Goal: Transaction & Acquisition: Purchase product/service

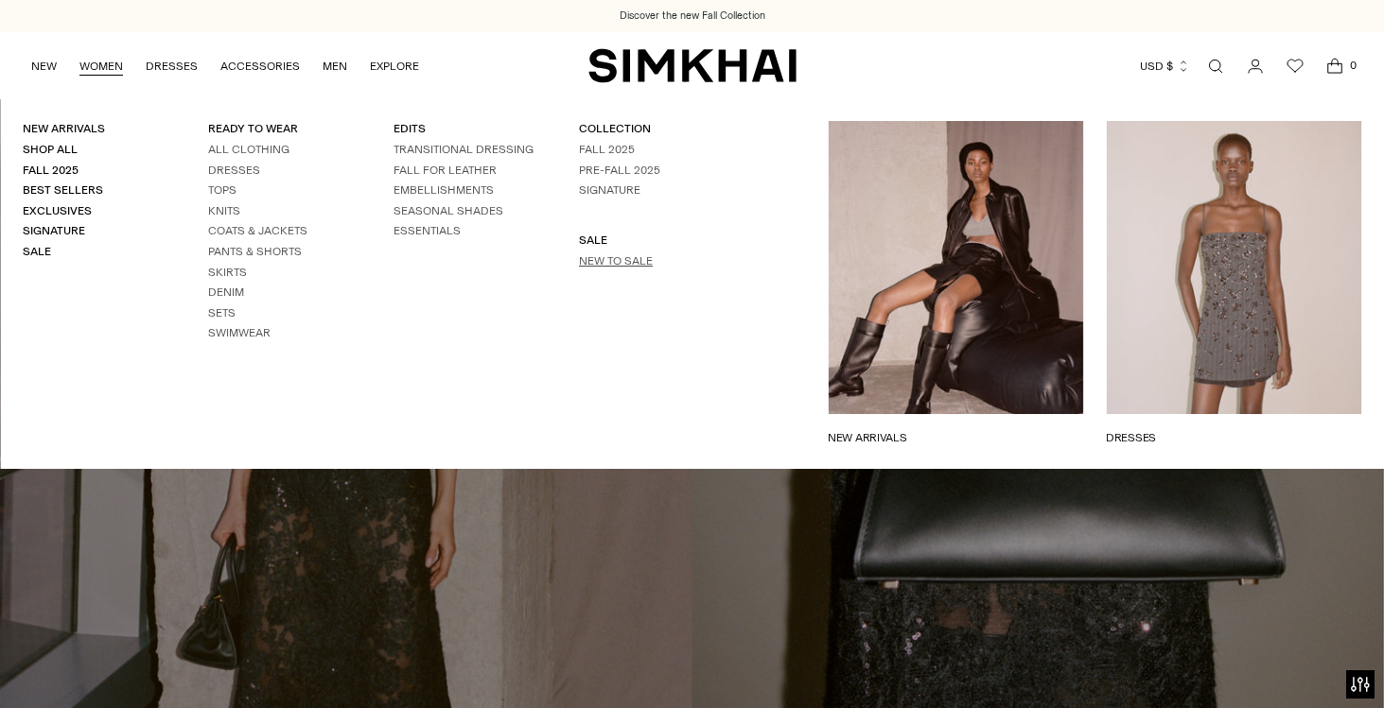
click at [590, 258] on link "New to Sale" at bounding box center [616, 260] width 74 height 13
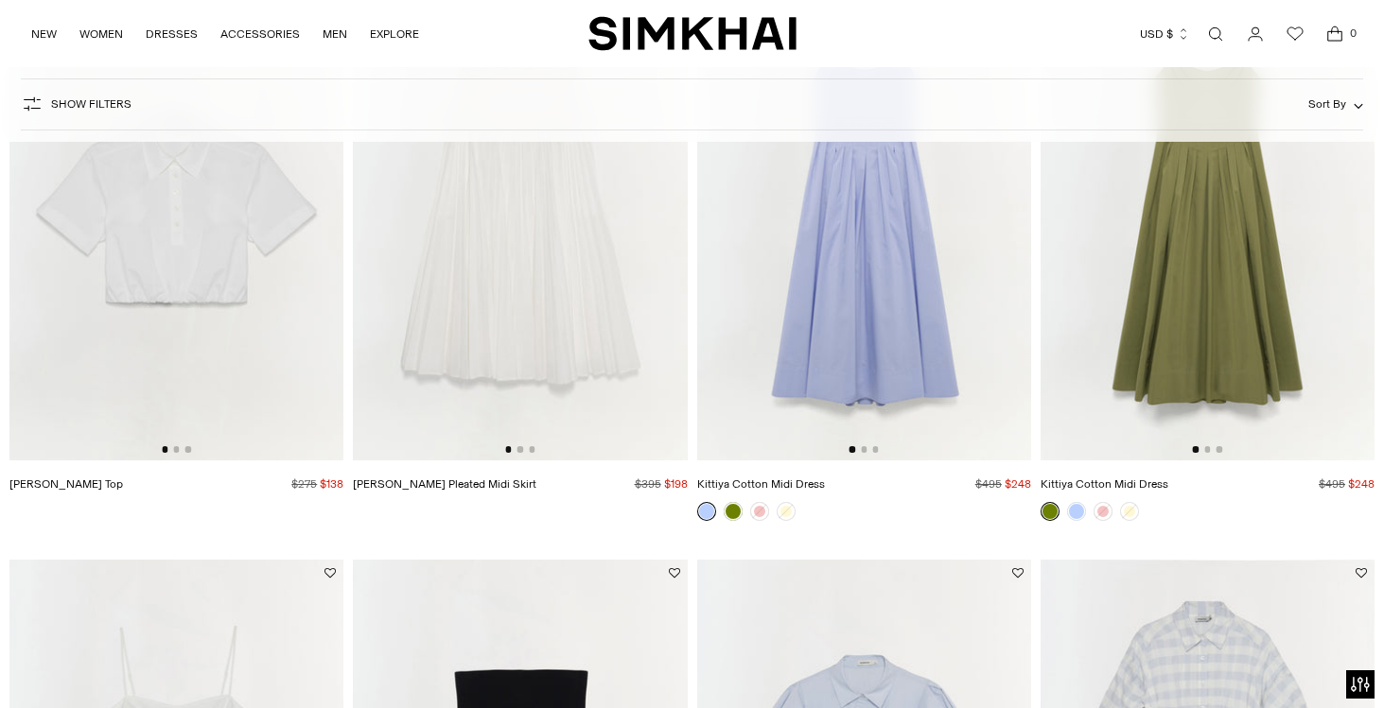
scroll to position [290, 0]
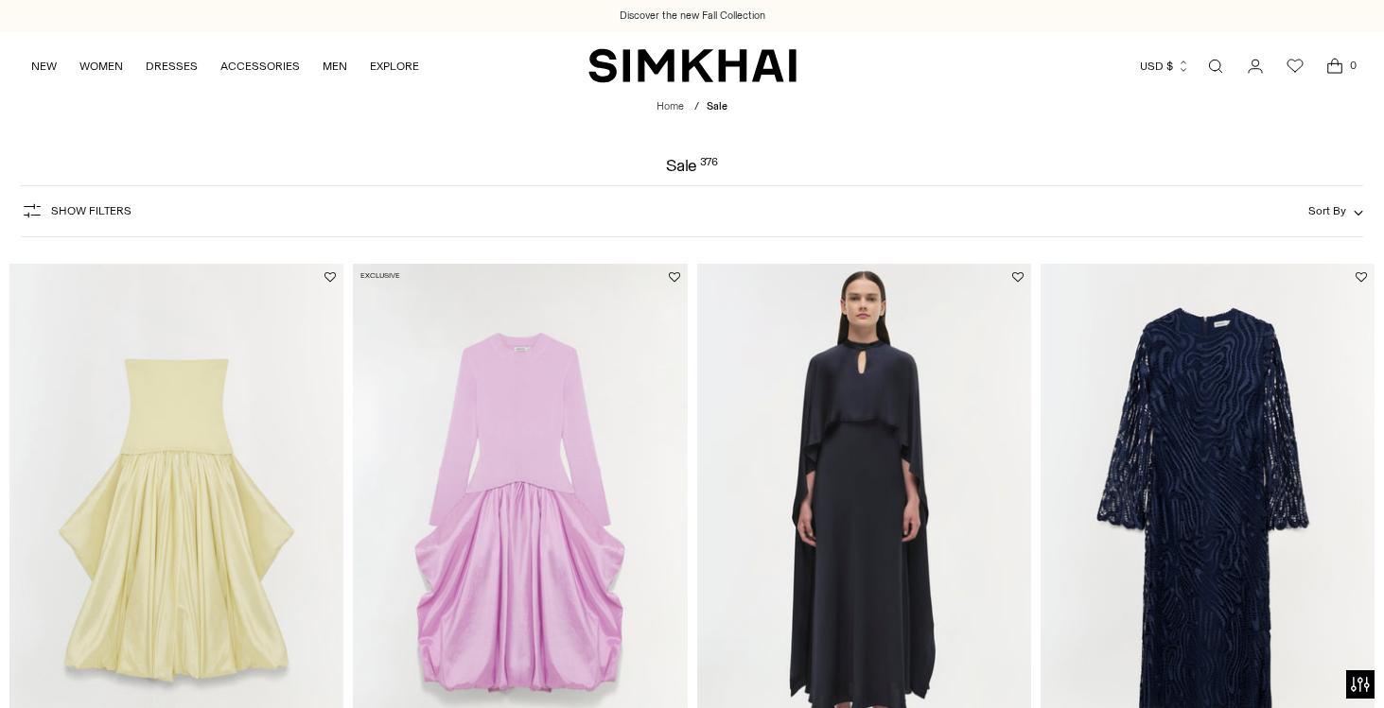
click at [95, 211] on span "Show Filters" at bounding box center [91, 210] width 80 height 13
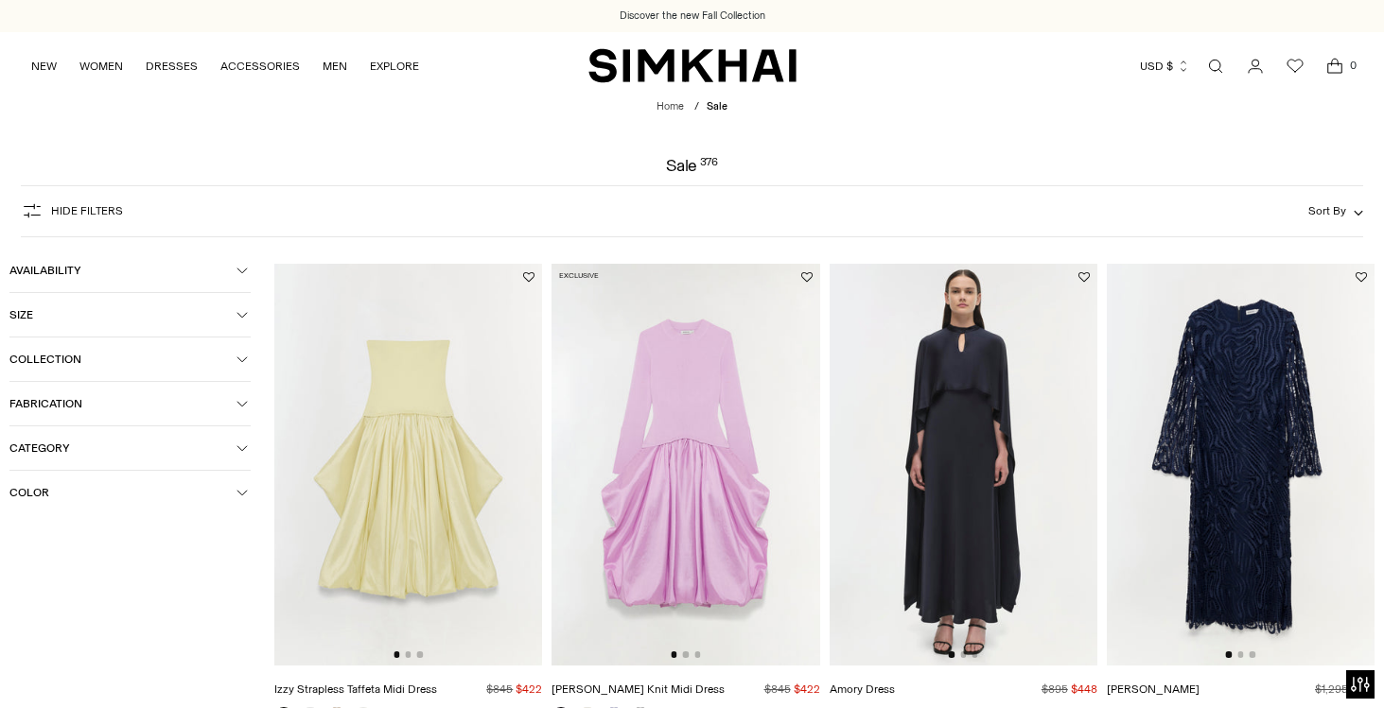
click at [156, 451] on span "Category" at bounding box center [122, 448] width 227 height 13
click at [37, 518] on span "Denim" at bounding box center [47, 510] width 44 height 17
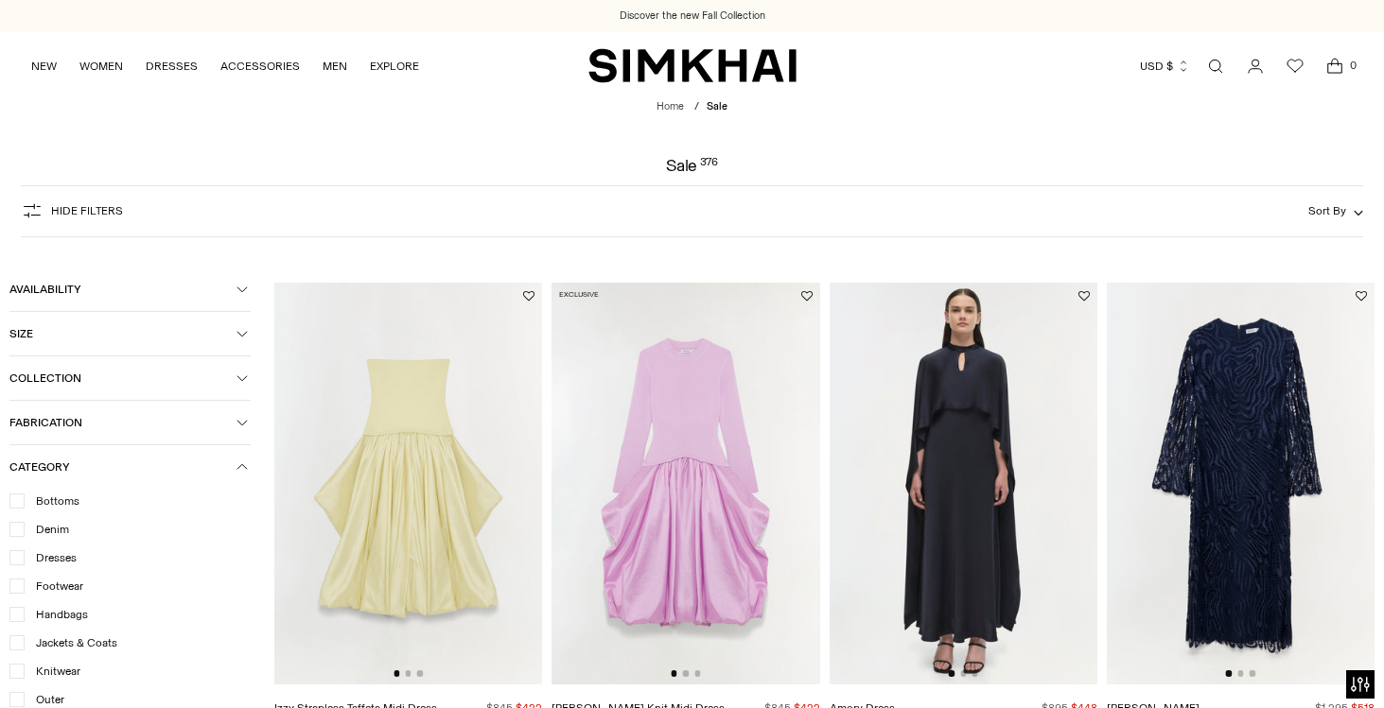
click at [18, 563] on icon at bounding box center [16, 557] width 9 height 9
click at [18, 534] on icon at bounding box center [16, 529] width 9 height 9
click at [455, 175] on form "Hide filters Show Filters Sort By Recommended Most Popular" at bounding box center [692, 221] width 1384 height 94
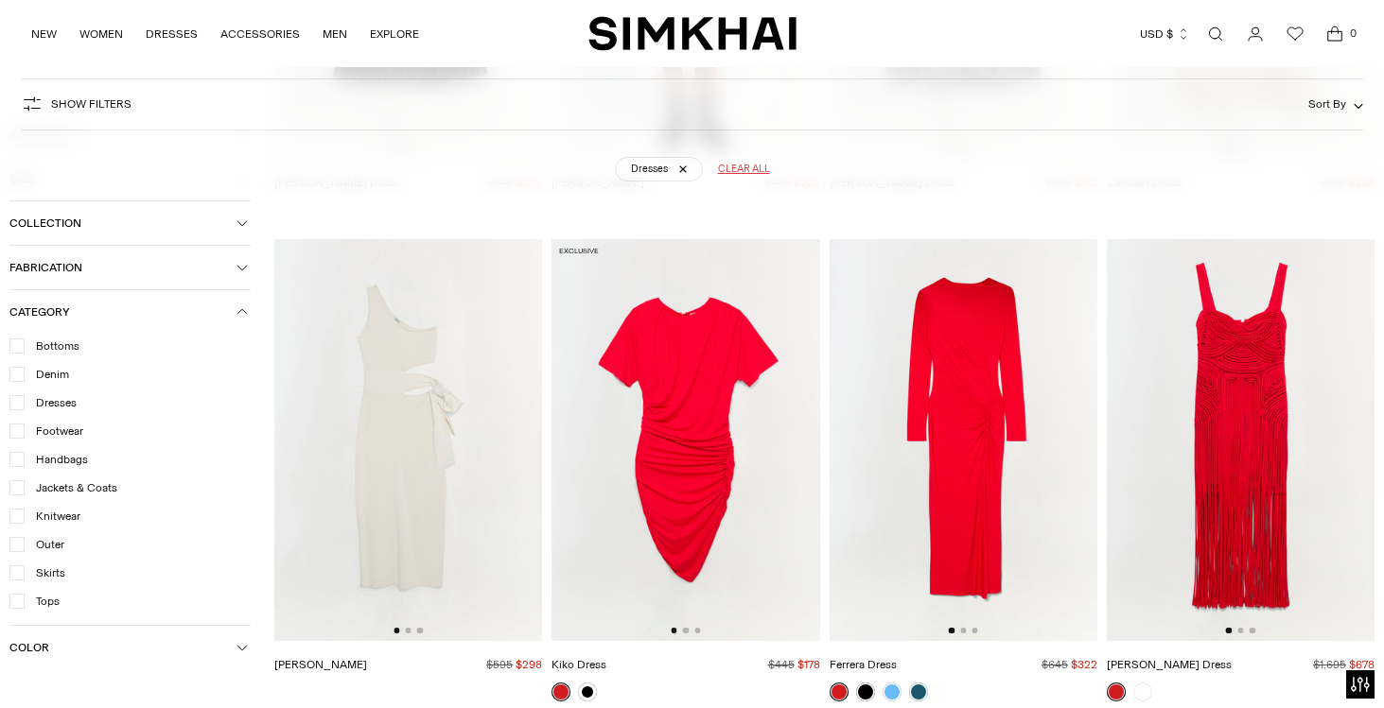
scroll to position [3128, 0]
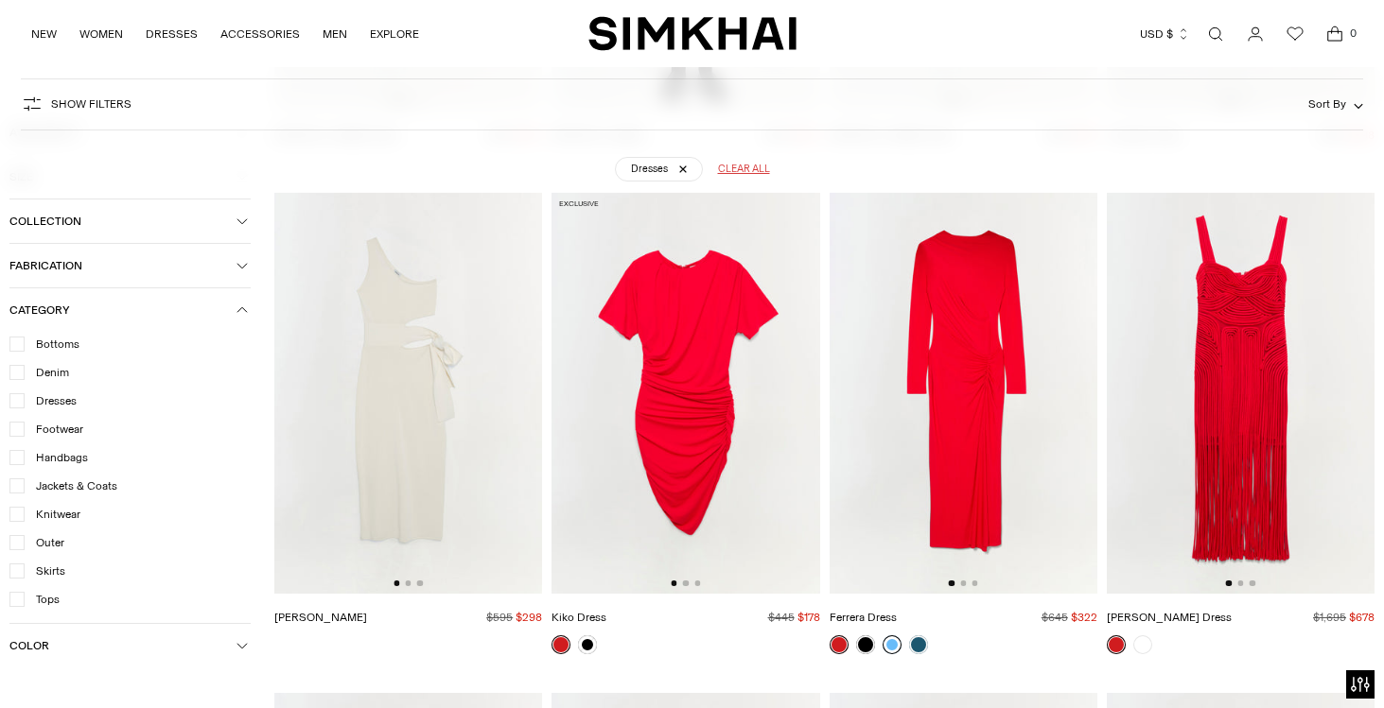
click at [890, 636] on link at bounding box center [891, 645] width 19 height 19
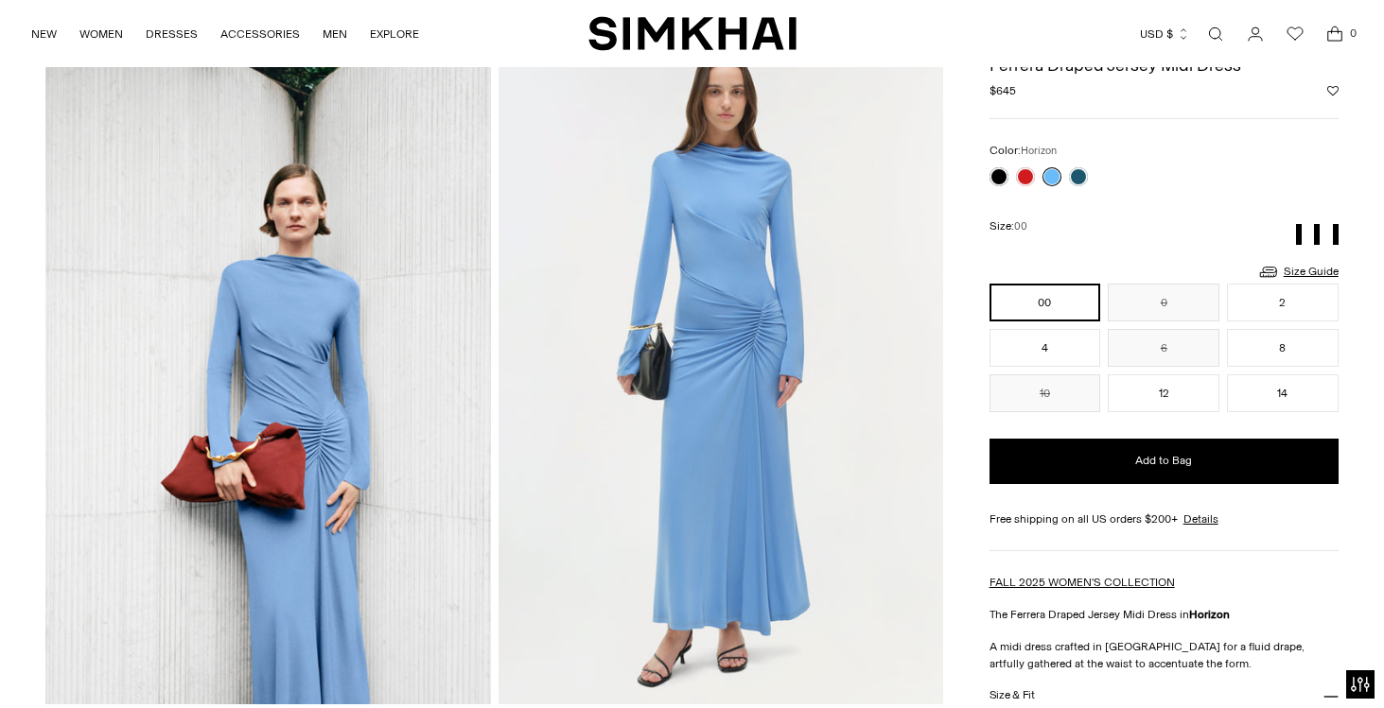
scroll to position [255, 0]
